Goal: Task Accomplishment & Management: Manage account settings

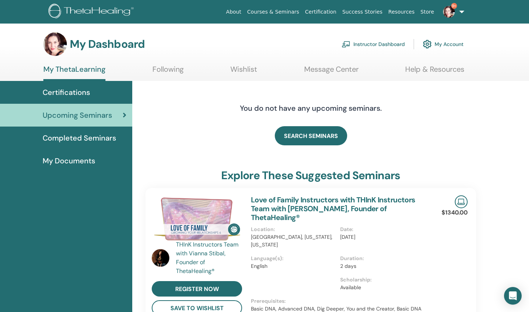
click at [362, 47] on link "Instructor Dashboard" at bounding box center [373, 44] width 63 height 16
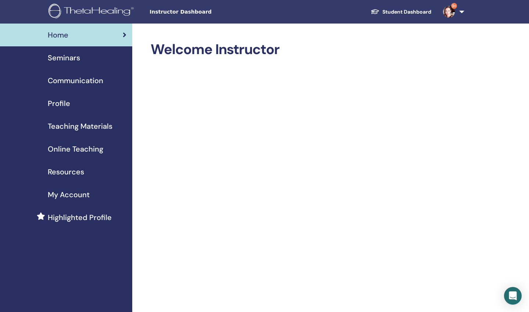
click at [72, 57] on span "Seminars" at bounding box center [64, 57] width 32 height 11
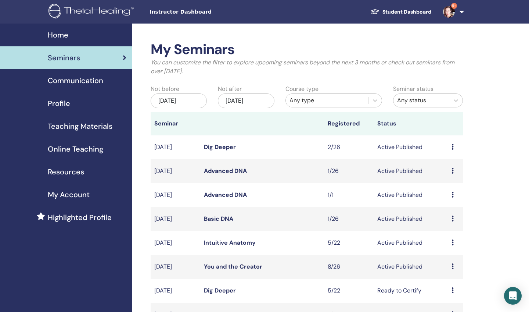
click at [219, 149] on link "Dig Deeper" at bounding box center [220, 147] width 32 height 8
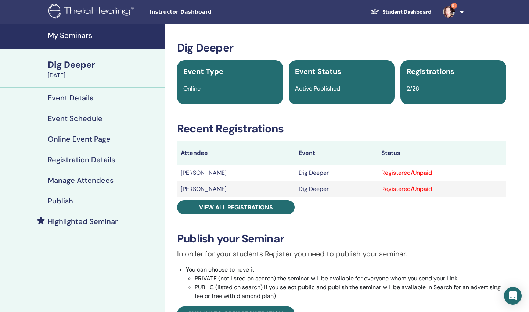
click at [100, 177] on h4 "Manage Attendees" at bounding box center [81, 180] width 66 height 9
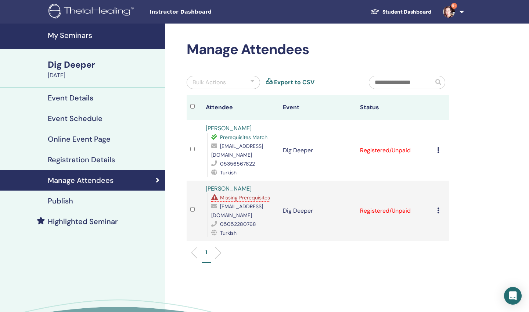
click at [438, 149] on icon at bounding box center [438, 150] width 2 height 6
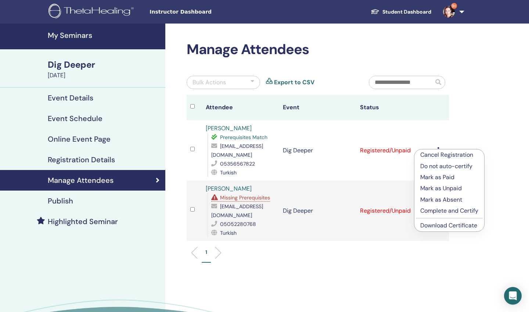
click at [430, 209] on p "Complete and Certify" at bounding box center [449, 210] width 58 height 9
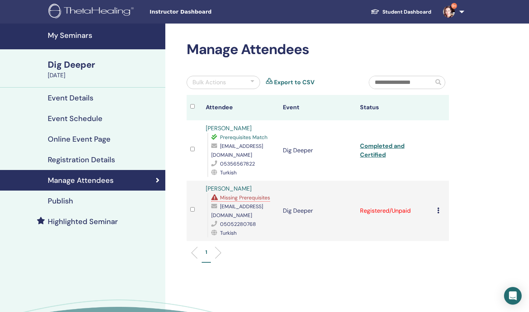
click at [374, 147] on link "Completed and Certified" at bounding box center [382, 150] width 44 height 17
